Goal: Information Seeking & Learning: Learn about a topic

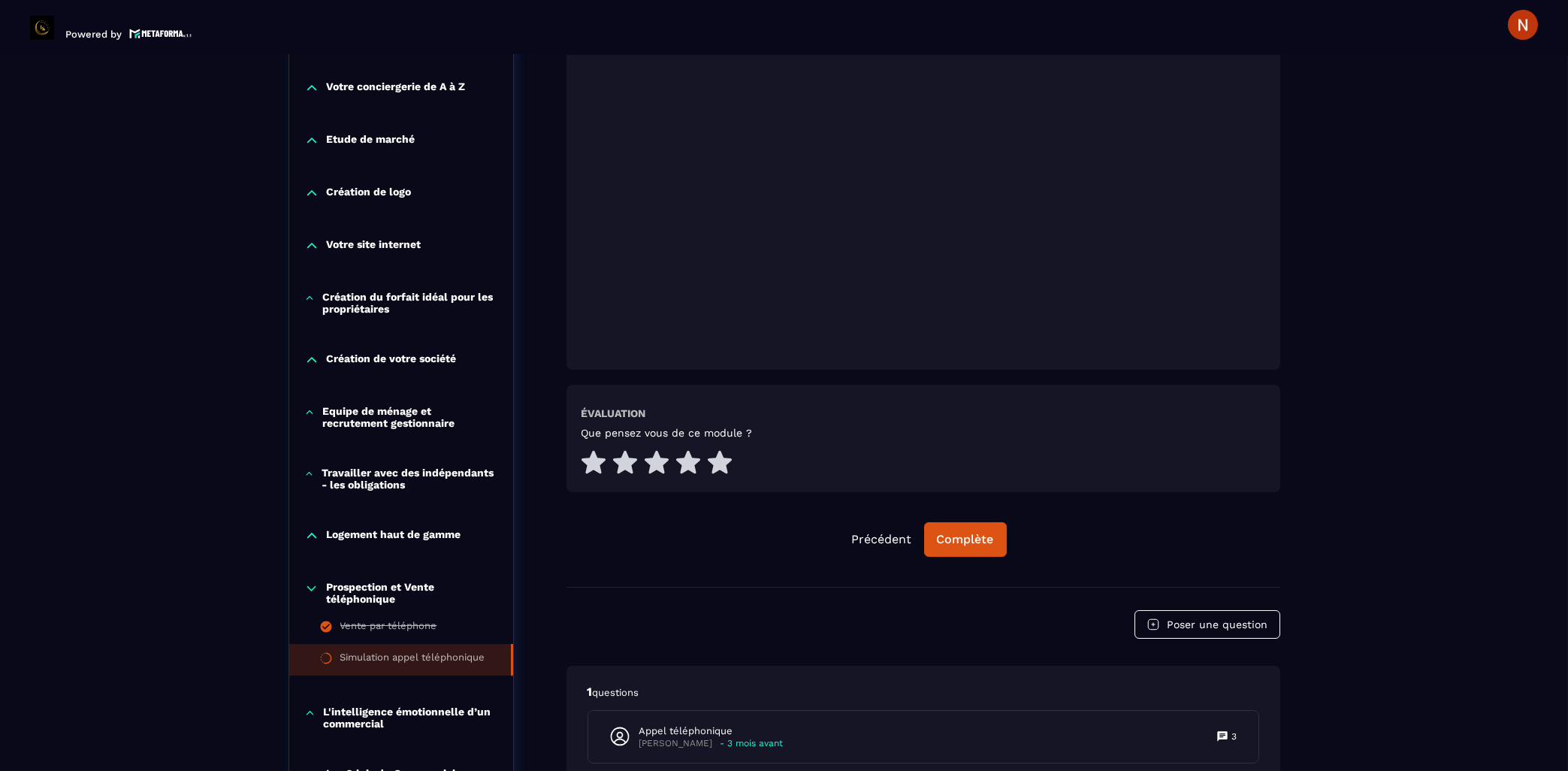
scroll to position [235, 0]
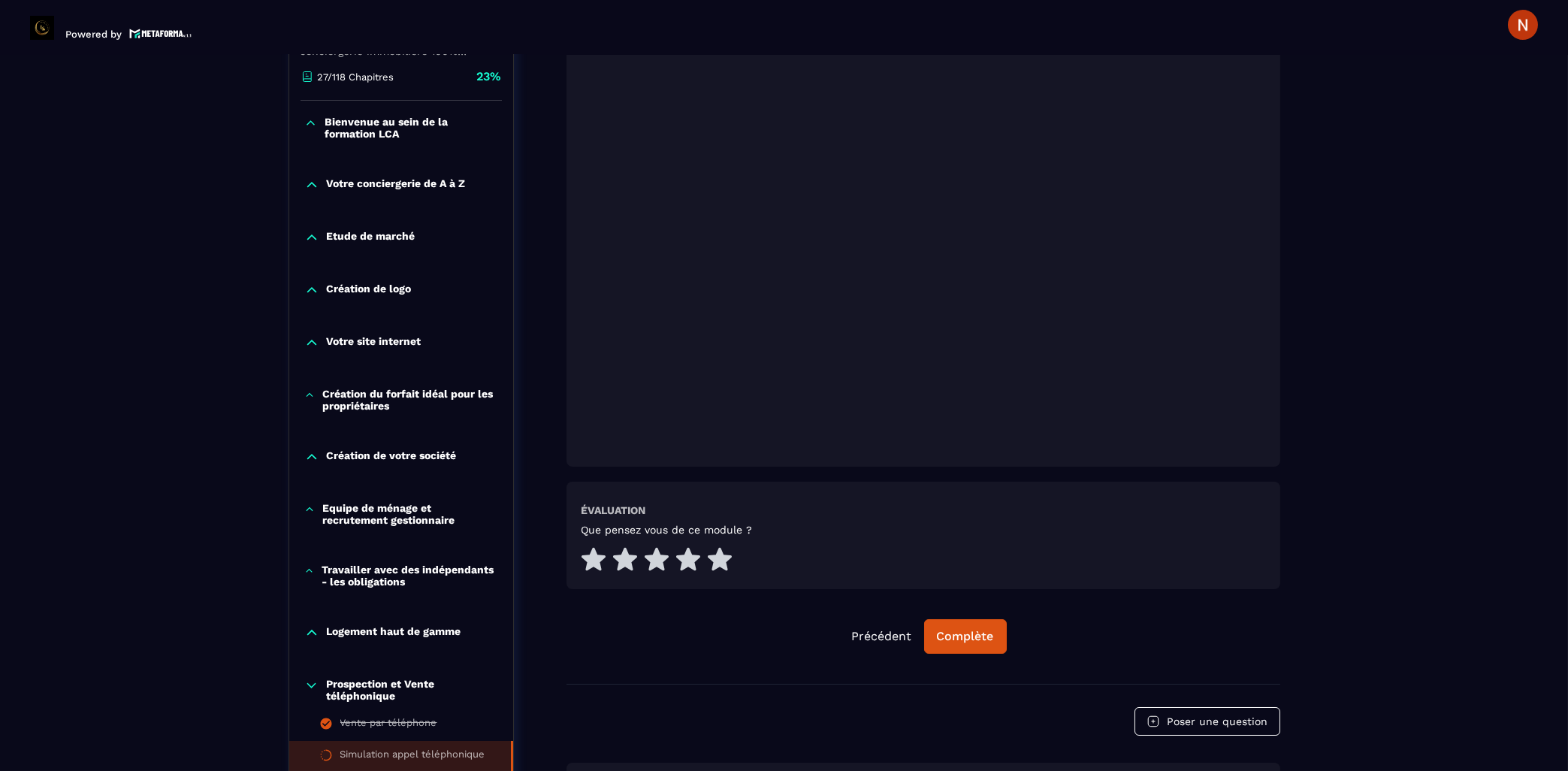
scroll to position [397, 0]
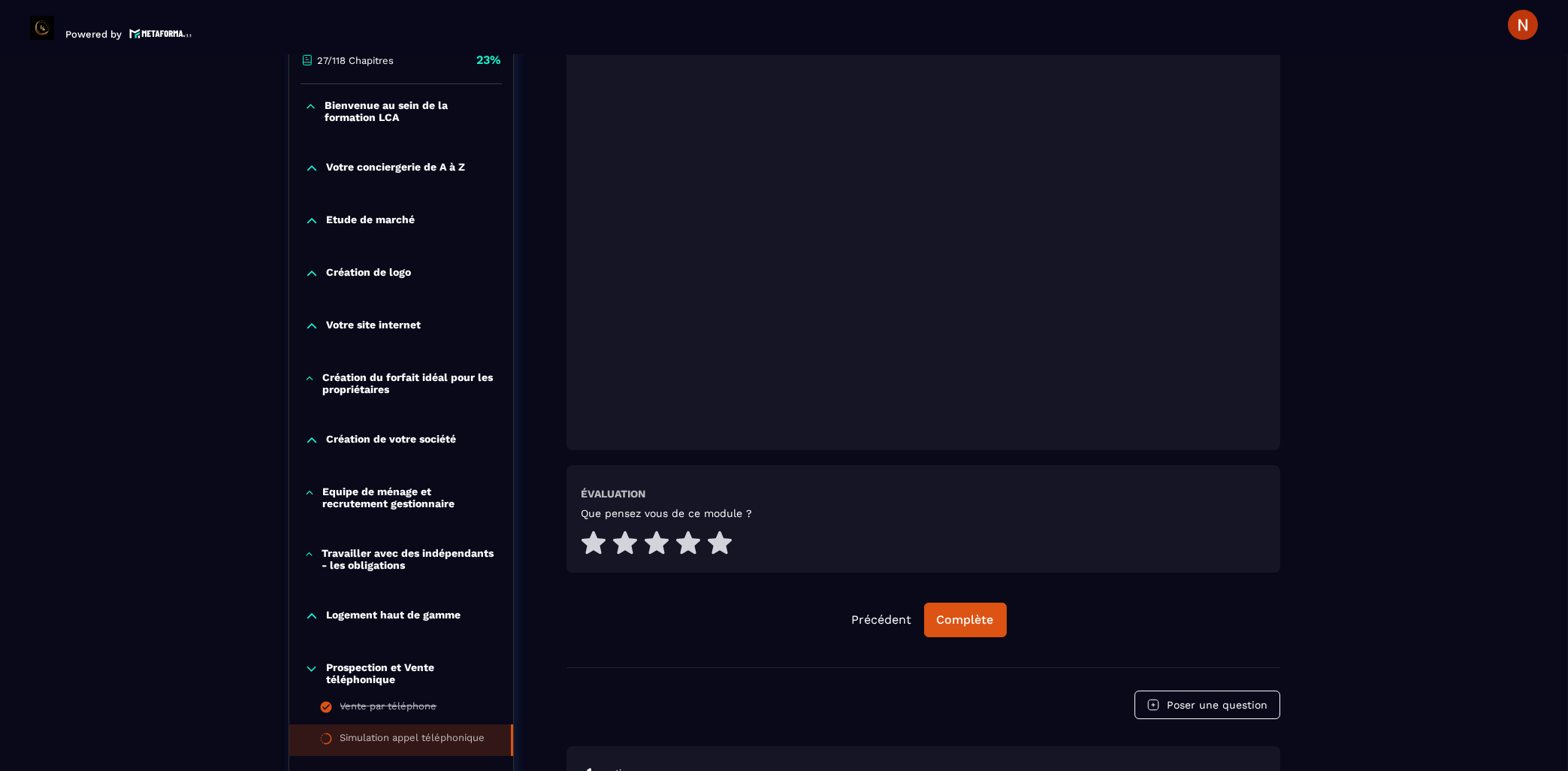
click at [1323, 63] on div "Formations / La conciergerie 100% automatisée / Simulation appel téléphonique L…" at bounding box center [784, 678] width 1508 height 1892
click at [1294, 30] on header "Powered by [PERSON_NAME] [PERSON_NAME][EMAIL_ADDRESS][DOMAIN_NAME] Formations Q…" at bounding box center [784, 25] width 1568 height 60
drag, startPoint x: 1268, startPoint y: 30, endPoint x: 1160, endPoint y: 30, distance: 108.0
click at [1230, 30] on header "Powered by [PERSON_NAME] [PERSON_NAME][EMAIL_ADDRESS][DOMAIN_NAME] Formations Q…" at bounding box center [784, 25] width 1568 height 60
click at [1113, 36] on header "Powered by [PERSON_NAME] [PERSON_NAME][EMAIL_ADDRESS][DOMAIN_NAME] Formations Q…" at bounding box center [784, 25] width 1568 height 60
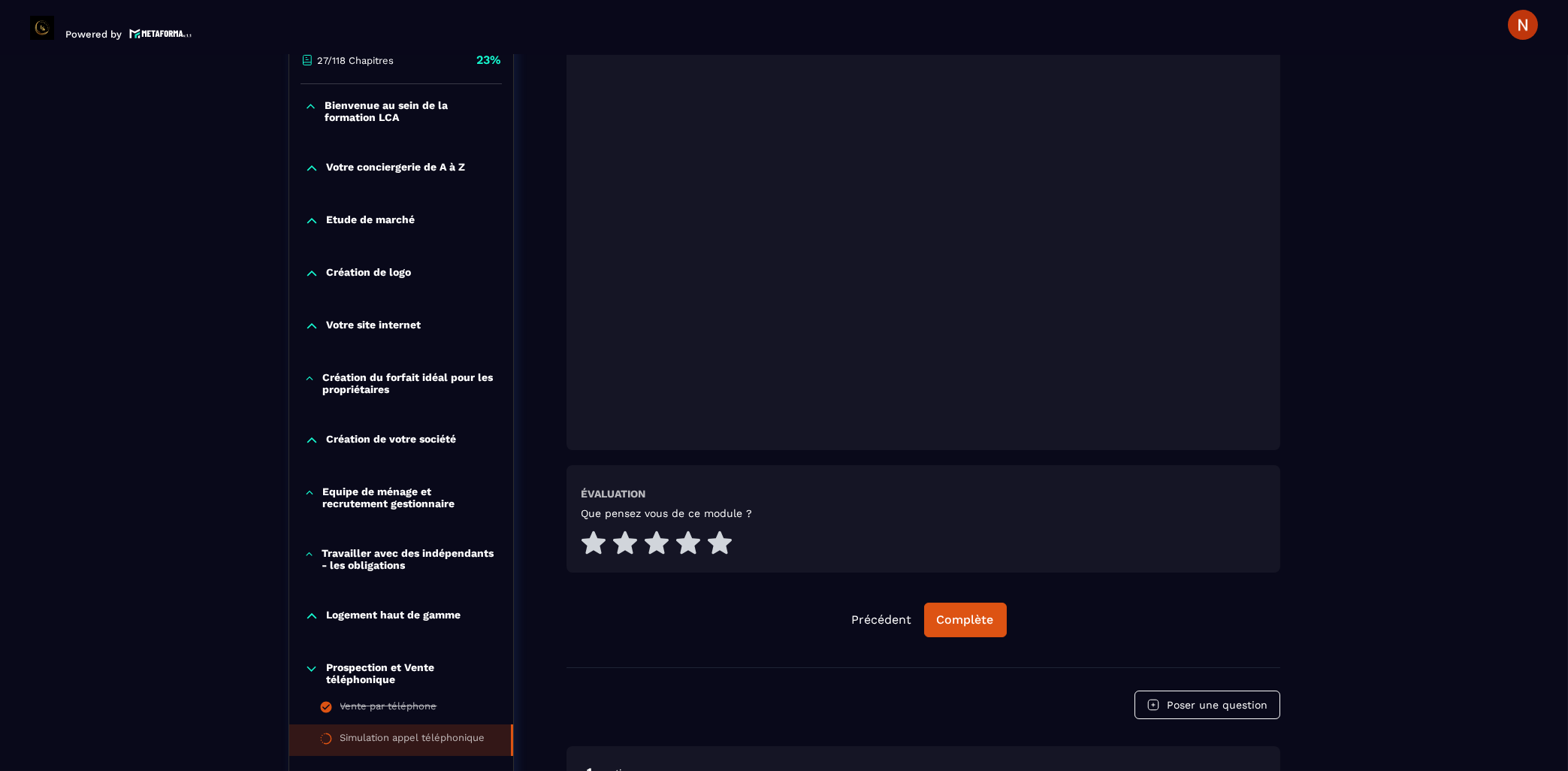
click at [581, 254] on div at bounding box center [923, 202] width 713 height 497
click at [553, 343] on div "La conciergerie 100% automatisée Découvrez les fondamentaux de la conciergerie …" at bounding box center [784, 719] width 992 height 1810
click at [1280, 113] on div at bounding box center [923, 202] width 713 height 497
click at [1278, 101] on div at bounding box center [923, 202] width 713 height 497
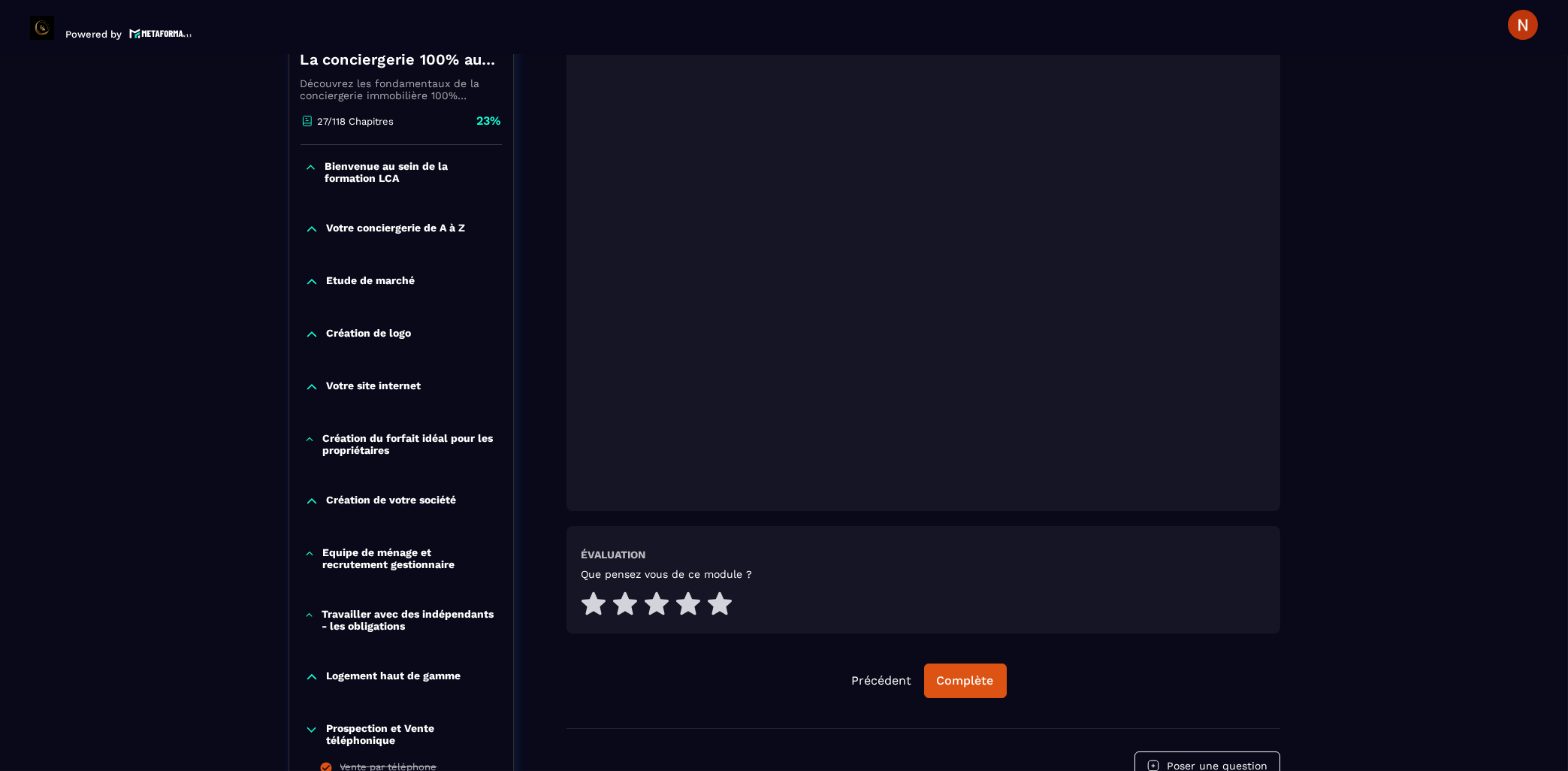
scroll to position [371, 0]
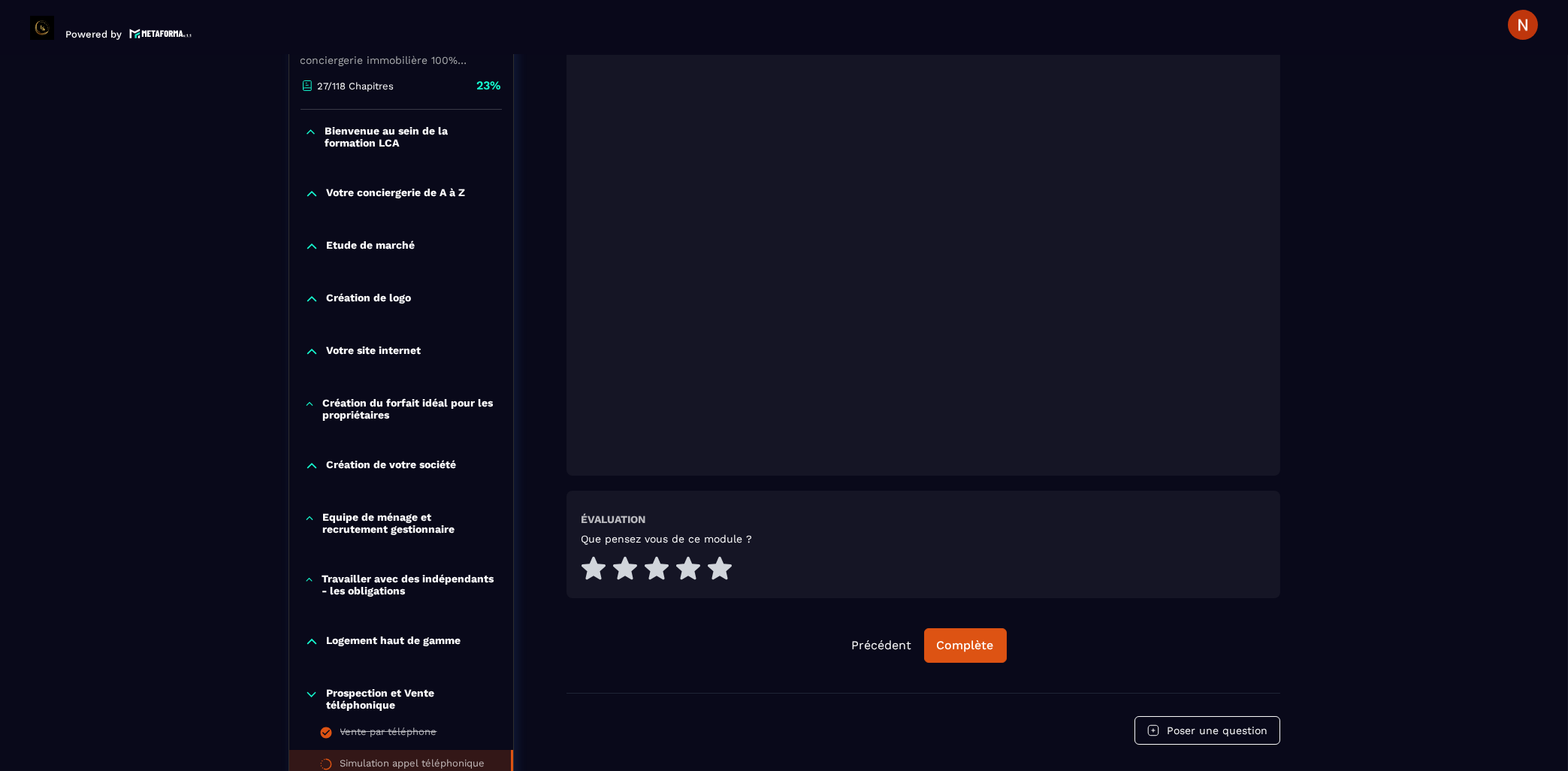
click at [569, 225] on div at bounding box center [923, 227] width 713 height 497
click at [669, 34] on header "Powered by [PERSON_NAME] [PERSON_NAME][EMAIL_ADDRESS][DOMAIN_NAME] Formations Q…" at bounding box center [784, 25] width 1568 height 60
click at [721, 556] on icon at bounding box center [719, 567] width 24 height 23
click at [992, 638] on div "Complète" at bounding box center [965, 645] width 57 height 15
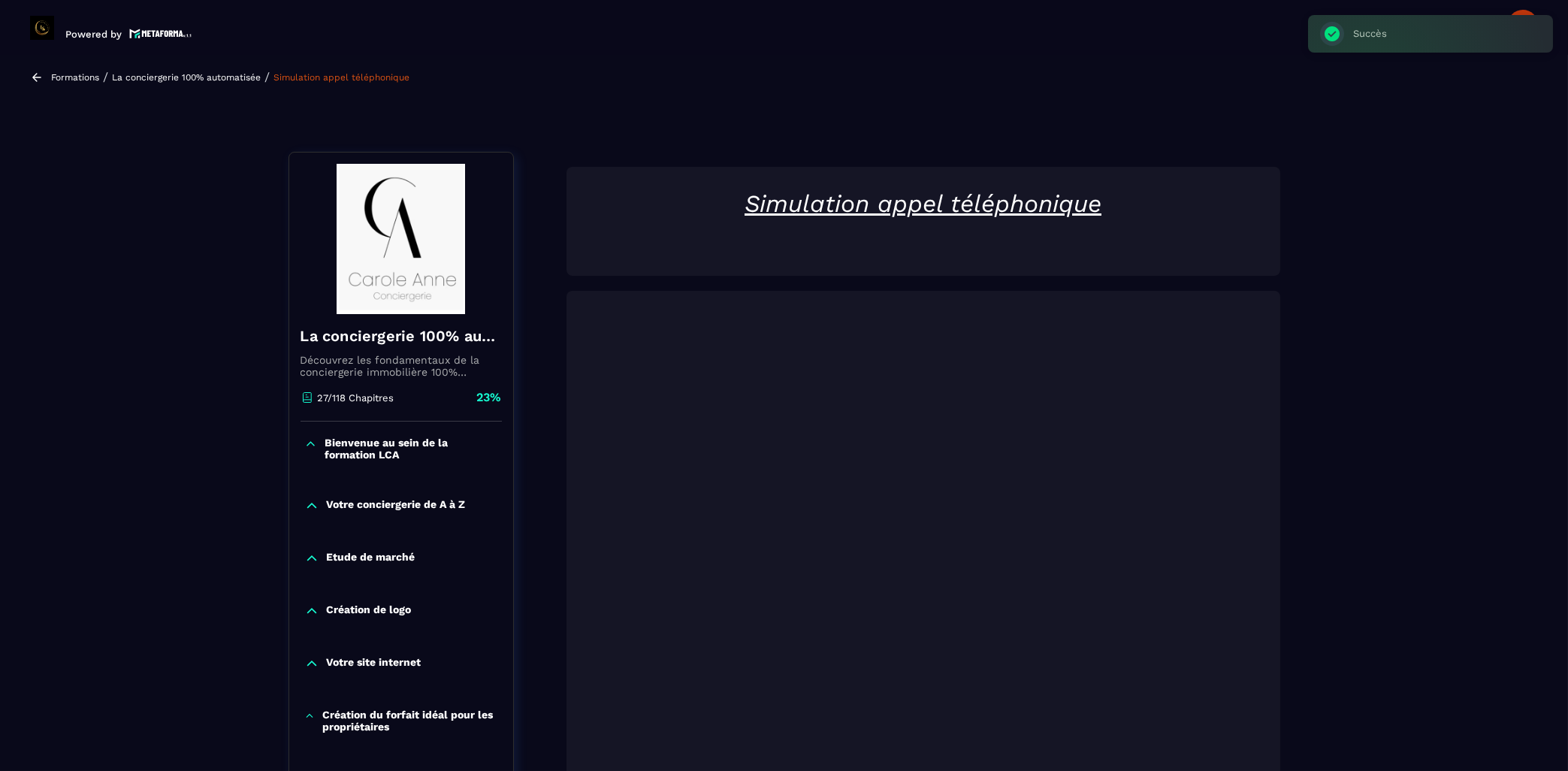
scroll to position [49, 0]
